Goal: Transaction & Acquisition: Purchase product/service

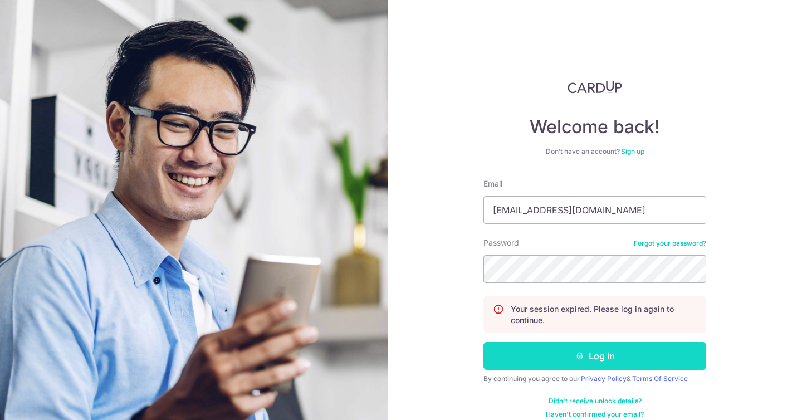
click at [614, 358] on button "Log in" at bounding box center [595, 356] width 223 height 28
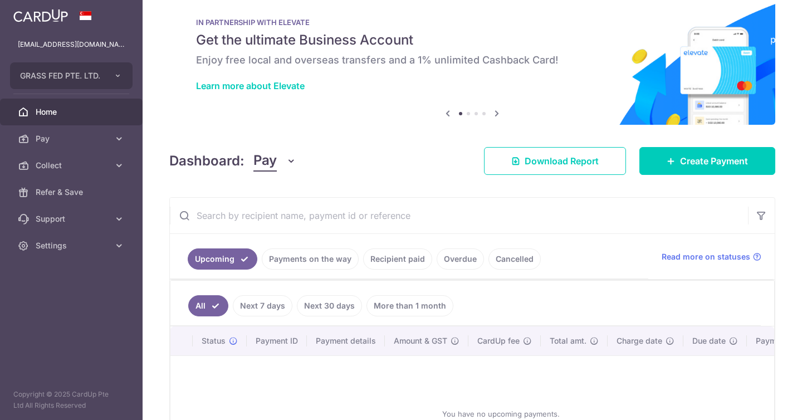
scroll to position [130, 0]
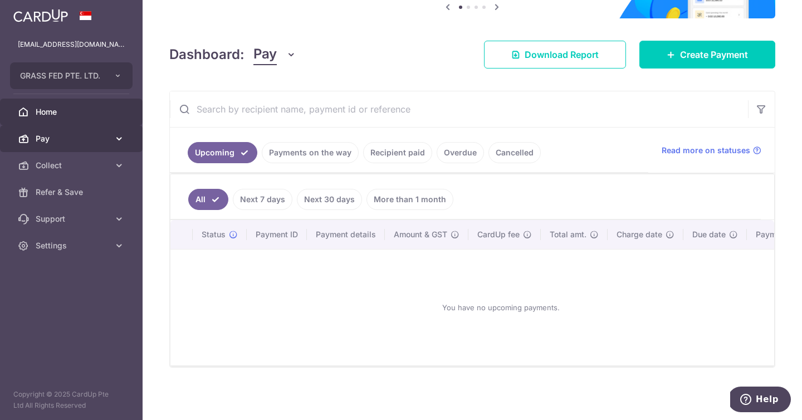
click at [80, 144] on link "Pay" at bounding box center [71, 138] width 143 height 27
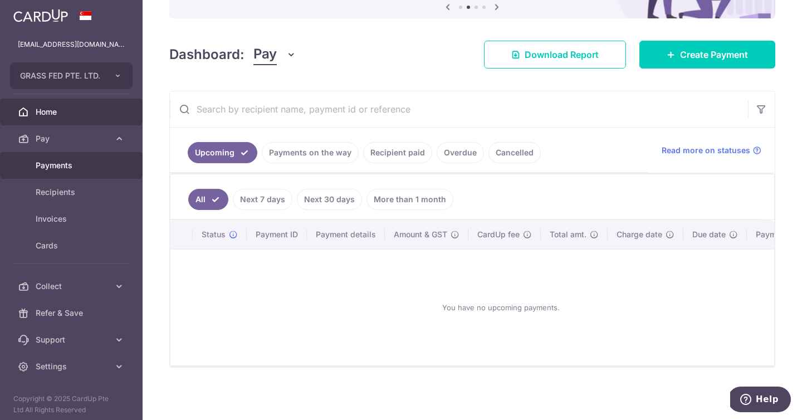
click at [79, 165] on span "Payments" at bounding box center [73, 165] width 74 height 11
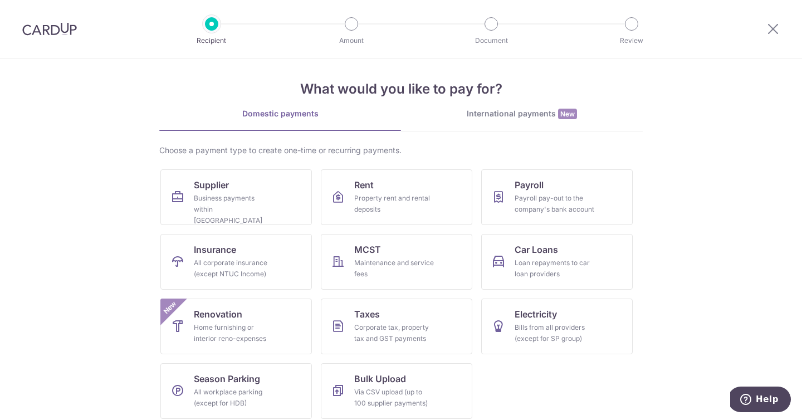
scroll to position [14, 0]
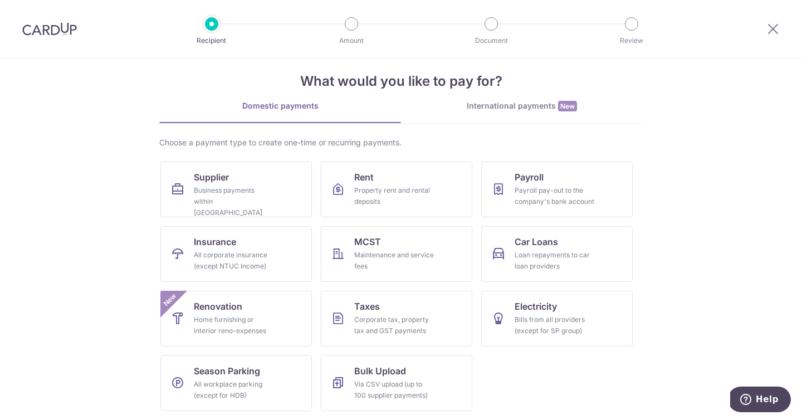
click at [546, 115] on link "International payments New" at bounding box center [522, 111] width 242 height 23
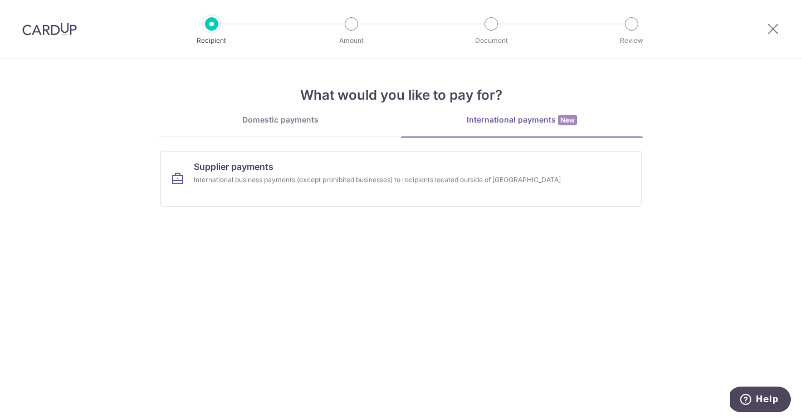
scroll to position [0, 0]
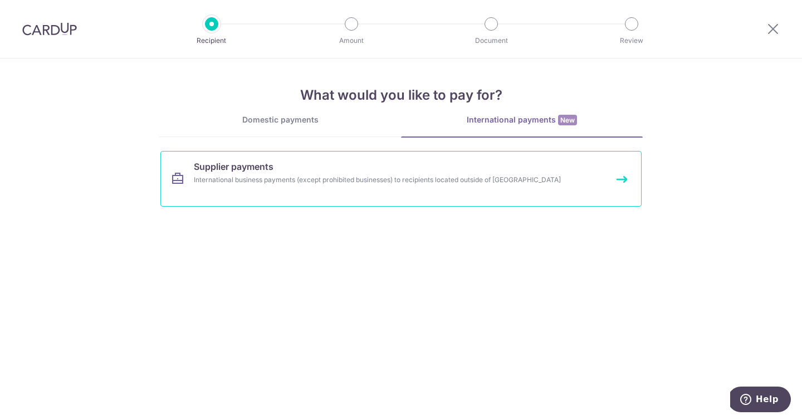
click at [321, 170] on link "Supplier payments International business payments (except prohibited businesses…" at bounding box center [400, 179] width 481 height 56
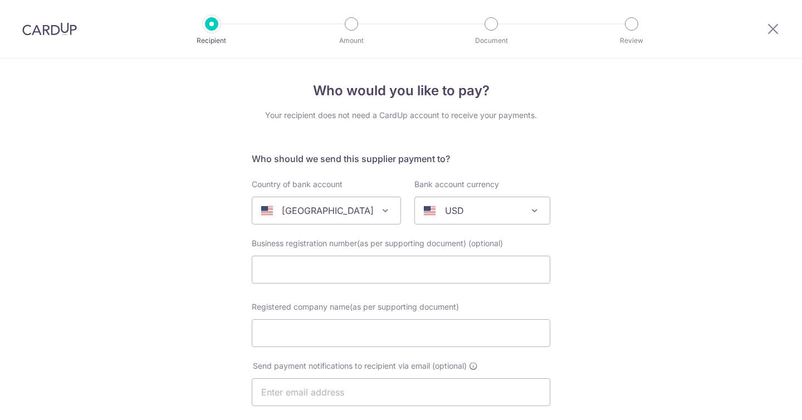
select select
click at [339, 218] on span "[GEOGRAPHIC_DATA]" at bounding box center [326, 210] width 148 height 27
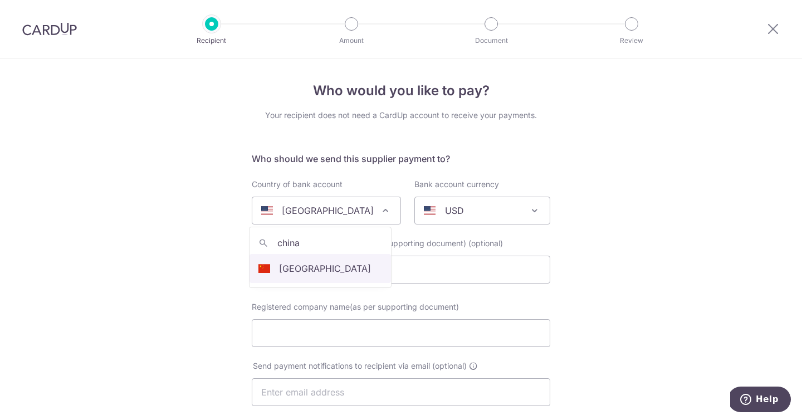
type input "china"
click at [354, 265] on input "text" at bounding box center [401, 270] width 299 height 28
select select "48"
select select "[GEOGRAPHIC_DATA]"
select select
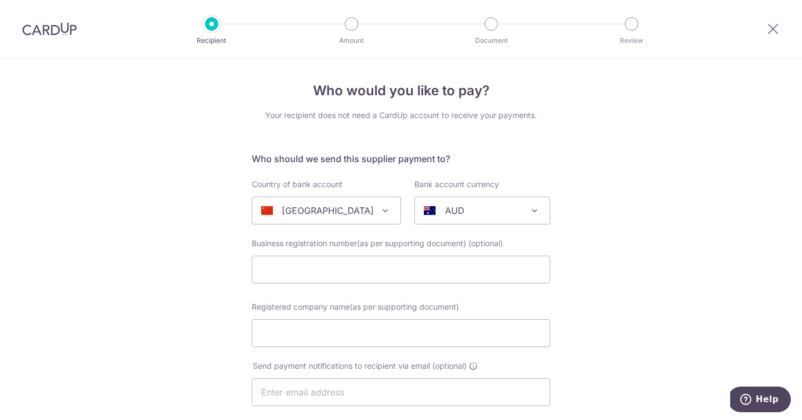
click at [470, 213] on div "AUD" at bounding box center [473, 210] width 99 height 13
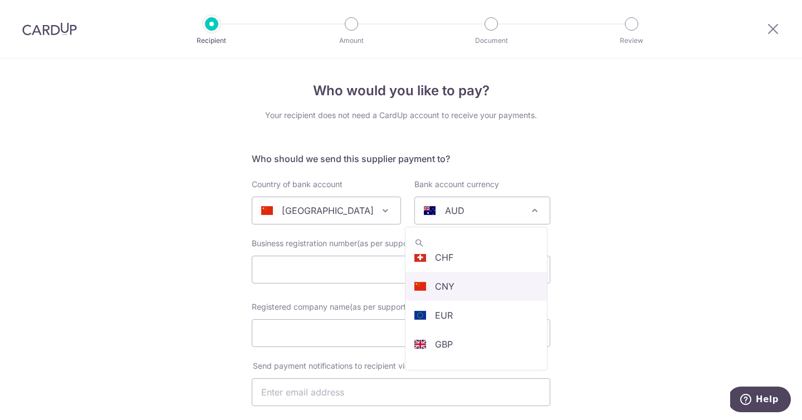
select select "13"
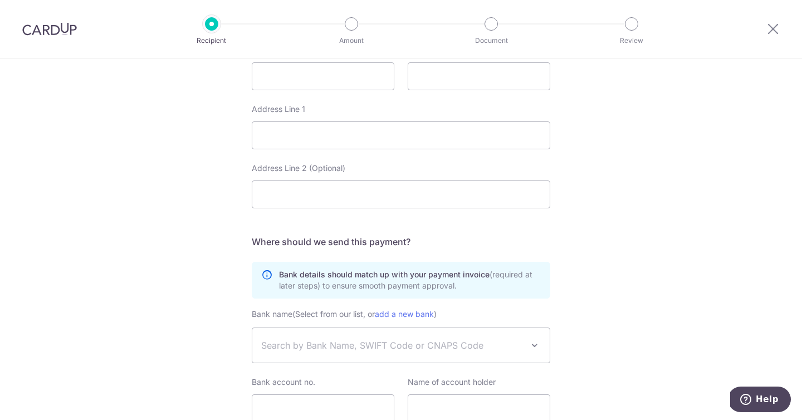
scroll to position [581, 0]
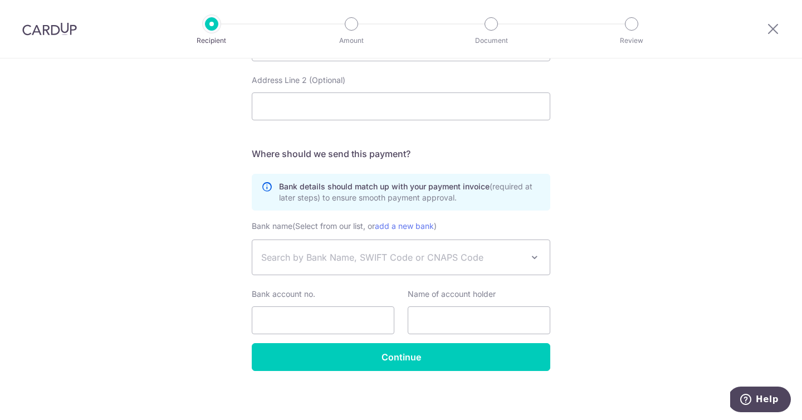
click at [441, 257] on span "Search by Bank Name, SWIFT Code or CNAPS Code" at bounding box center [392, 257] width 262 height 13
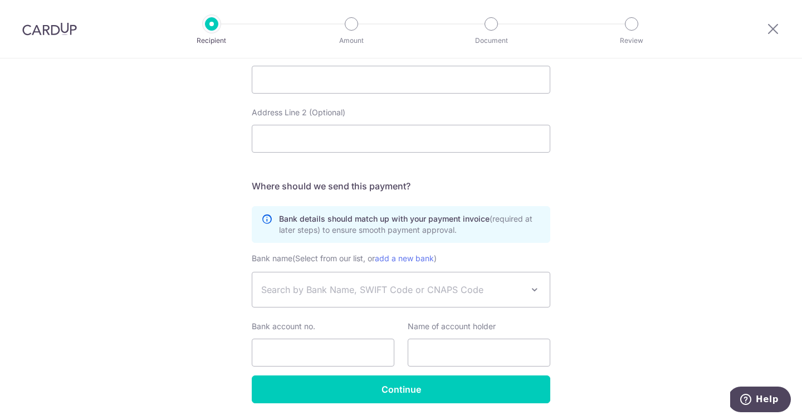
scroll to position [584, 0]
